Goal: Task Accomplishment & Management: Manage account settings

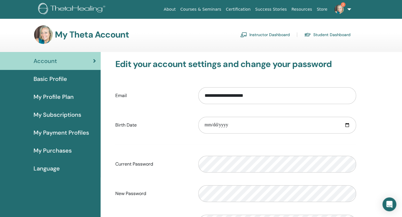
click at [265, 35] on link "Instructor Dashboard" at bounding box center [265, 34] width 50 height 9
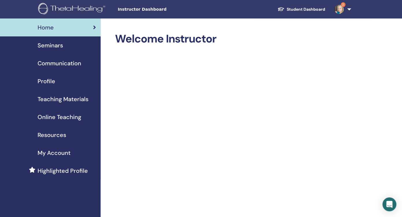
click at [49, 44] on span "Seminars" at bounding box center [50, 45] width 25 height 9
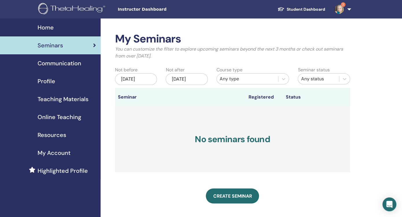
click at [49, 65] on span "Communication" at bounding box center [60, 63] width 44 height 9
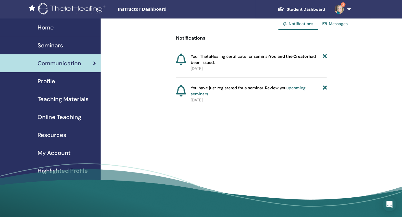
click at [50, 83] on span "Profile" at bounding box center [47, 81] width 18 height 9
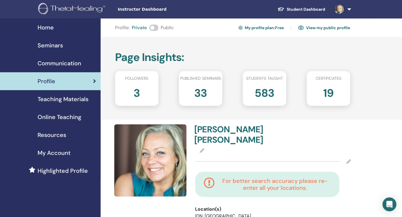
click at [199, 95] on h2 "33" at bounding box center [200, 92] width 13 height 16
click at [43, 29] on span "Home" at bounding box center [46, 27] width 16 height 9
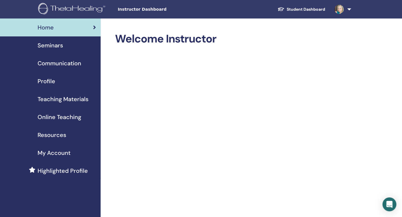
click at [54, 47] on span "Seminars" at bounding box center [50, 45] width 25 height 9
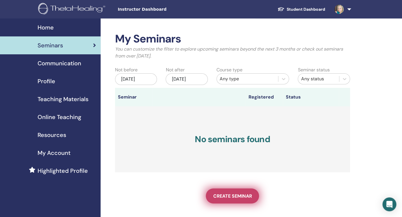
click at [234, 195] on span "Create seminar" at bounding box center [232, 196] width 39 height 6
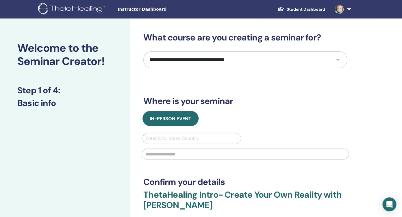
select select "*"
click option "*********" at bounding box center [0, 0] width 0 height 0
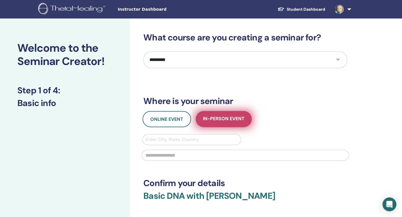
click at [222, 119] on span "In-Person Event" at bounding box center [224, 119] width 42 height 7
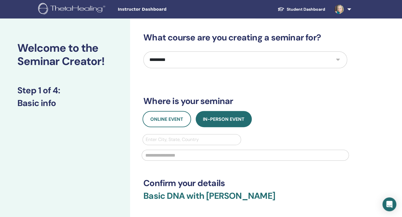
click at [194, 139] on div at bounding box center [192, 140] width 92 height 8
type input "*********"
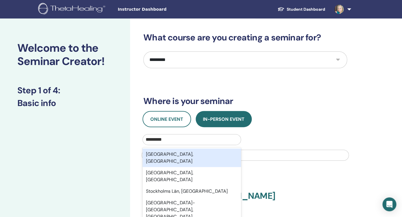
click at [154, 153] on div "Stockholm, SWE" at bounding box center [192, 158] width 99 height 19
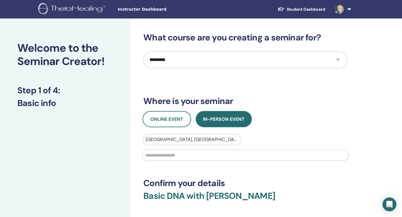
click at [166, 157] on input "text" at bounding box center [245, 155] width 207 height 11
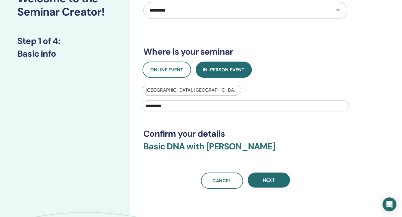
scroll to position [50, 0]
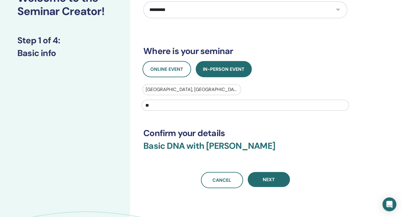
type input "*"
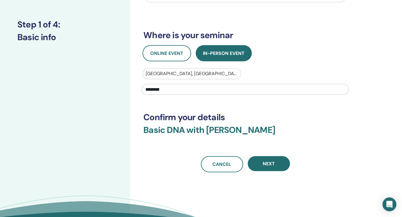
scroll to position [67, 0]
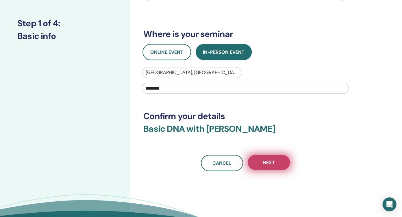
type input "********"
click at [269, 160] on span "Next" at bounding box center [269, 163] width 12 height 6
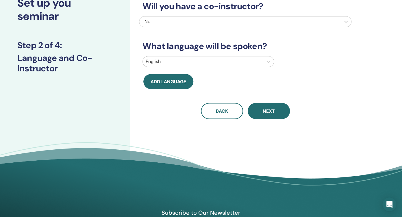
scroll to position [0, 0]
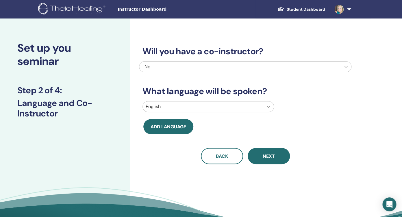
click at [269, 106] on icon at bounding box center [269, 107] width 6 height 6
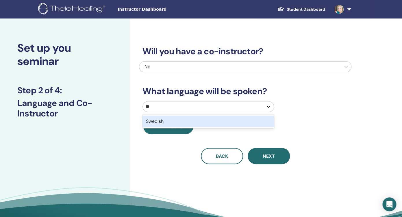
type input "***"
click at [217, 121] on div "Swedish" at bounding box center [209, 122] width 132 height 12
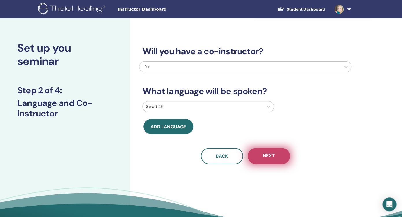
click at [268, 157] on span "Next" at bounding box center [269, 156] width 12 height 7
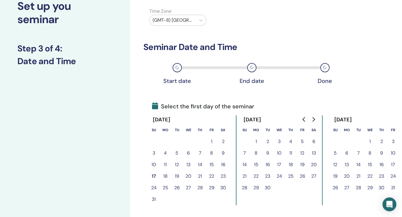
scroll to position [52, 0]
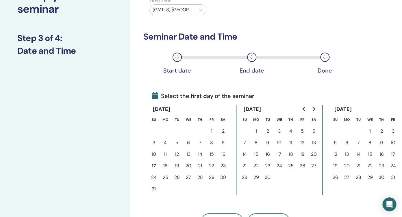
click at [201, 167] on button "21" at bounding box center [200, 166] width 12 height 12
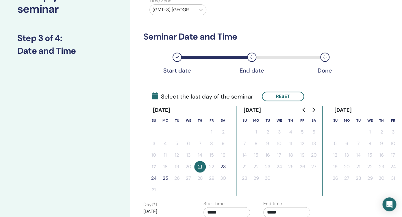
click at [152, 179] on button "24" at bounding box center [154, 179] width 12 height 12
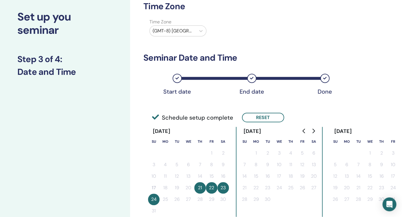
scroll to position [28, 0]
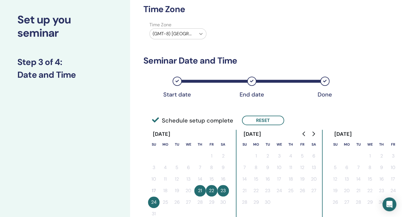
click at [200, 35] on icon at bounding box center [201, 34] width 6 height 6
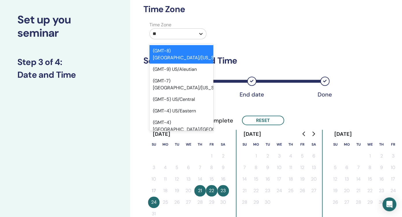
type input "***"
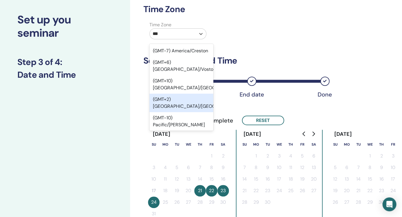
click at [176, 94] on div "(GMT+2) Europe/Stockholm" at bounding box center [182, 103] width 64 height 19
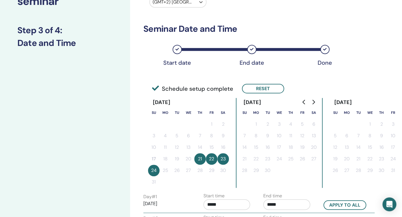
scroll to position [63, 0]
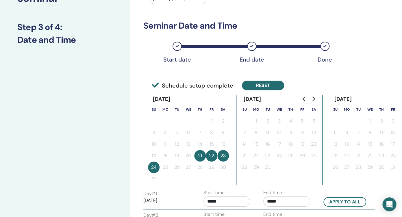
click at [263, 89] on button "Reset" at bounding box center [263, 86] width 42 height 10
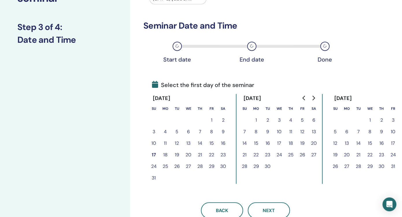
click at [212, 154] on button "22" at bounding box center [212, 155] width 12 height 12
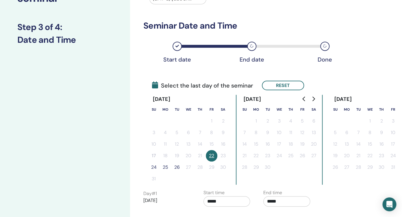
click at [155, 167] on button "24" at bounding box center [154, 168] width 12 height 12
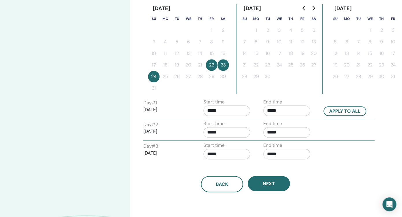
scroll to position [159, 0]
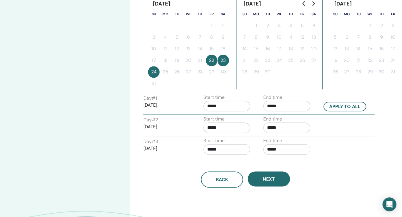
click at [278, 106] on input "*****" at bounding box center [287, 106] width 47 height 10
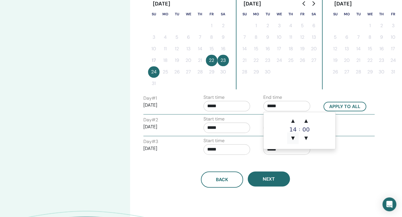
click at [292, 138] on span "▼" at bounding box center [293, 138] width 12 height 12
click at [294, 122] on span "▲" at bounding box center [293, 121] width 12 height 12
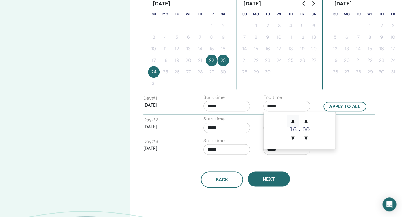
click at [294, 122] on span "▲" at bounding box center [293, 121] width 12 height 12
type input "*****"
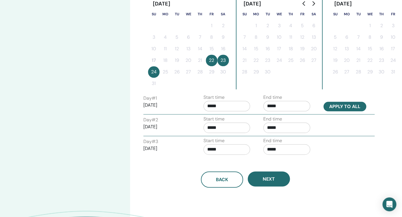
click at [335, 107] on button "Apply to all" at bounding box center [345, 107] width 43 height 10
type input "*****"
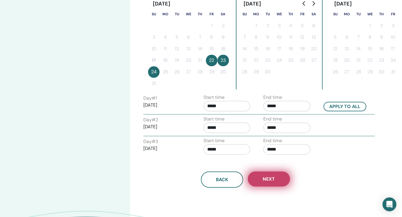
click at [269, 177] on span "Next" at bounding box center [269, 179] width 12 height 6
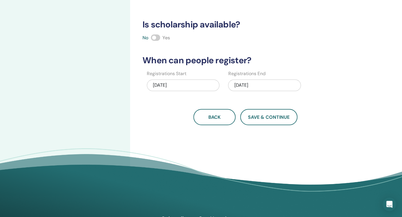
click at [157, 37] on span at bounding box center [155, 37] width 9 height 6
click at [261, 121] on button "Save & Continue" at bounding box center [268, 117] width 57 height 16
click at [265, 115] on span "Save & Continue" at bounding box center [269, 117] width 42 height 6
click at [261, 114] on button "Save & Continue" at bounding box center [268, 117] width 57 height 16
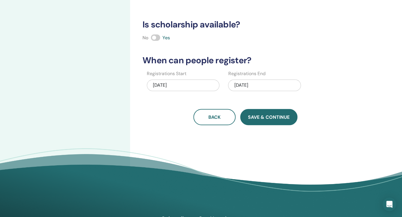
click at [261, 114] on button "Save & Continue" at bounding box center [268, 117] width 57 height 16
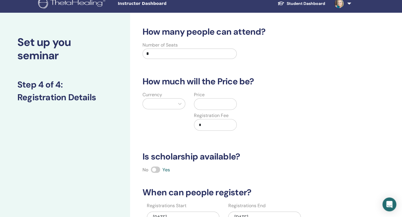
scroll to position [8, 0]
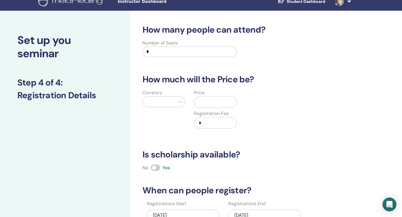
click at [158, 51] on input "*" at bounding box center [190, 52] width 94 height 10
type input "*"
click at [174, 101] on div at bounding box center [159, 102] width 32 height 10
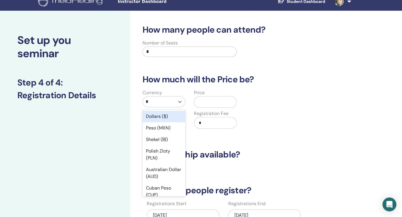
type input "**"
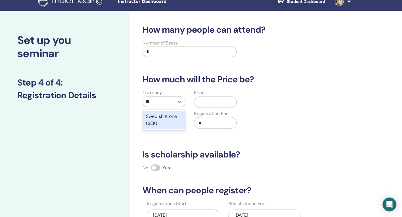
click at [170, 116] on div "Swedish Krona (SEK)" at bounding box center [164, 120] width 43 height 19
click at [207, 104] on input "text" at bounding box center [221, 102] width 32 height 11
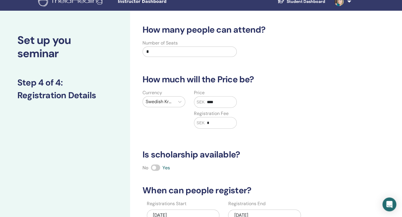
click at [211, 123] on input "*" at bounding box center [221, 122] width 32 height 11
drag, startPoint x: 220, startPoint y: 102, endPoint x: 204, endPoint y: 102, distance: 15.9
click at [205, 102] on input "****" at bounding box center [221, 102] width 32 height 11
type input "****"
click at [211, 126] on input "*" at bounding box center [221, 122] width 32 height 11
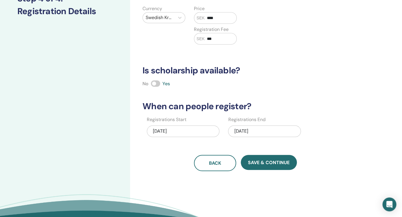
scroll to position [93, 0]
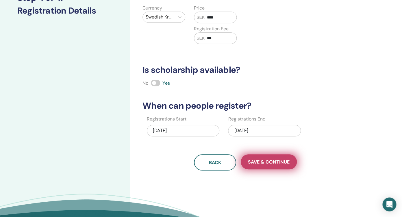
type input "***"
click at [254, 159] on span "Save & Continue" at bounding box center [269, 162] width 42 height 6
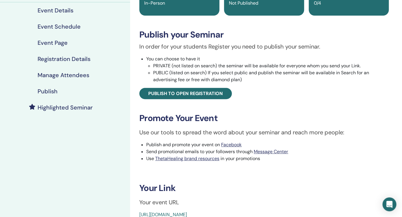
scroll to position [68, 0]
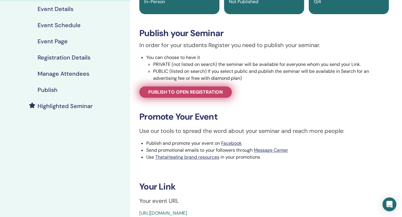
click at [201, 95] on span "Publish to open registration" at bounding box center [185, 92] width 75 height 6
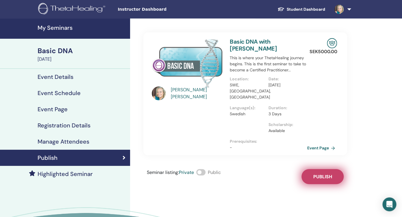
click at [317, 174] on span "Publish" at bounding box center [323, 177] width 19 height 6
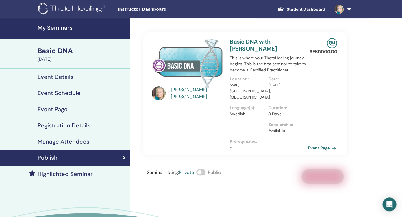
click at [321, 144] on link "Event Page" at bounding box center [323, 148] width 30 height 9
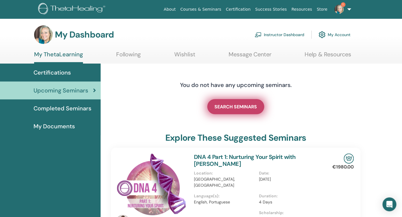
click at [243, 107] on span "SEARCH SEMINARS" at bounding box center [236, 107] width 43 height 6
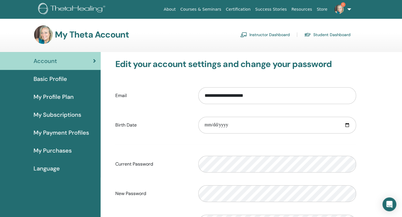
click at [264, 35] on link "Instructor Dashboard" at bounding box center [265, 34] width 50 height 9
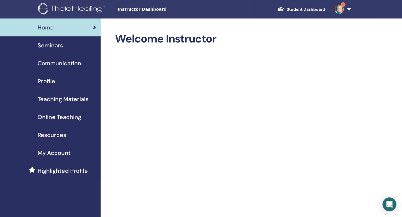
click at [56, 46] on span "Seminars" at bounding box center [50, 45] width 25 height 9
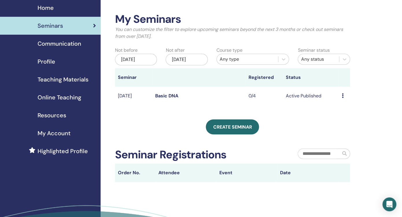
scroll to position [13, 0]
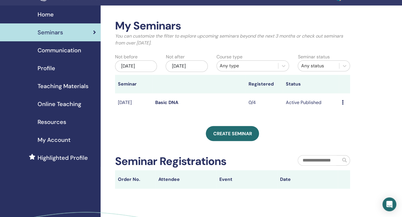
click at [343, 103] on icon at bounding box center [343, 102] width 2 height 5
click at [341, 117] on li "Edit" at bounding box center [342, 116] width 31 height 9
click at [342, 103] on icon at bounding box center [343, 102] width 2 height 5
click at [334, 117] on link "Edit" at bounding box center [334, 116] width 8 height 6
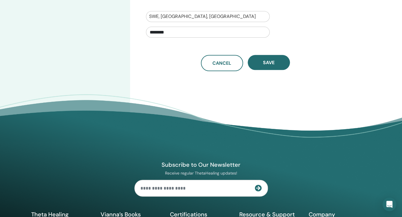
scroll to position [222, 0]
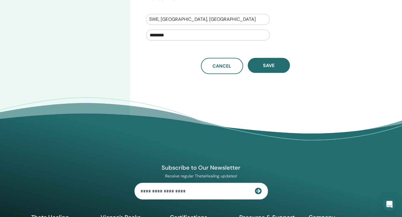
drag, startPoint x: 175, startPoint y: 34, endPoint x: 139, endPoint y: 34, distance: 35.9
click at [146, 34] on input "********" at bounding box center [208, 35] width 124 height 11
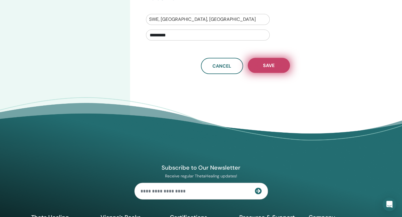
type input "*********"
click at [261, 65] on button "Save" at bounding box center [269, 65] width 42 height 15
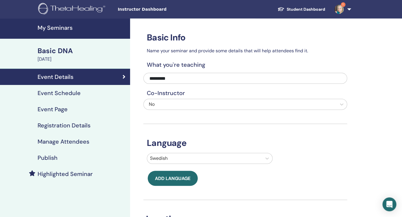
click at [55, 125] on h4 "Registration Details" at bounding box center [64, 125] width 53 height 7
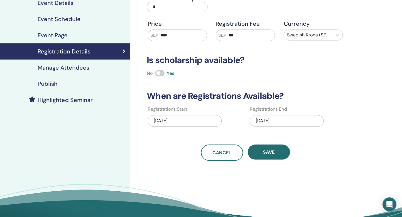
scroll to position [23, 0]
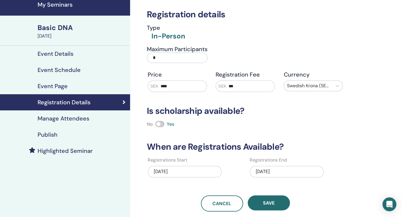
click at [159, 124] on span at bounding box center [159, 124] width 9 height 6
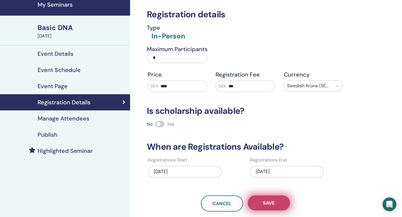
click at [268, 201] on span "Save" at bounding box center [269, 203] width 12 height 6
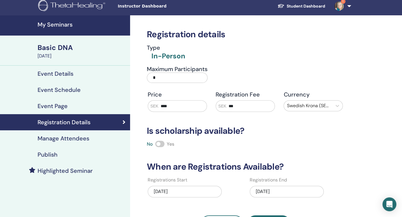
scroll to position [0, 0]
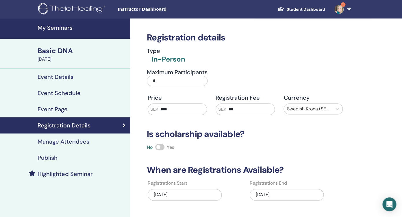
click at [71, 54] on div "Basic DNA" at bounding box center [82, 51] width 89 height 10
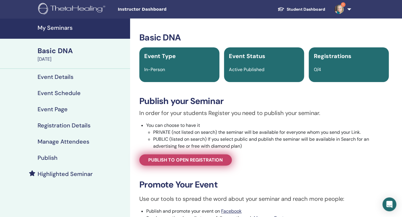
click at [189, 161] on span "Publish to open registration" at bounding box center [185, 160] width 75 height 6
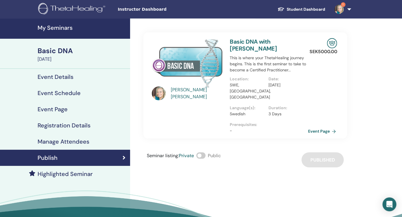
click at [312, 127] on link "Event Page" at bounding box center [323, 131] width 30 height 9
